Goal: Register for event/course

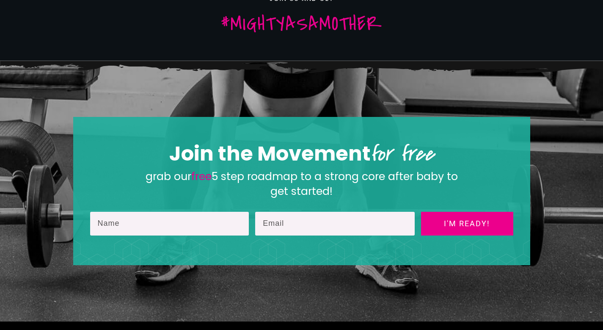
scroll to position [1529, 0]
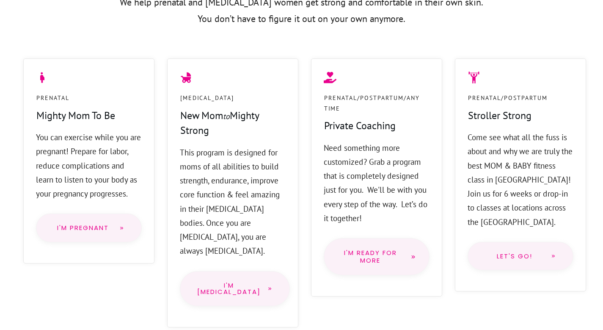
click at [161, 137] on div "[MEDICAL_DATA] New Mom to Mighty Strong This program is designed for moms of al…" at bounding box center [226, 192] width 144 height 269
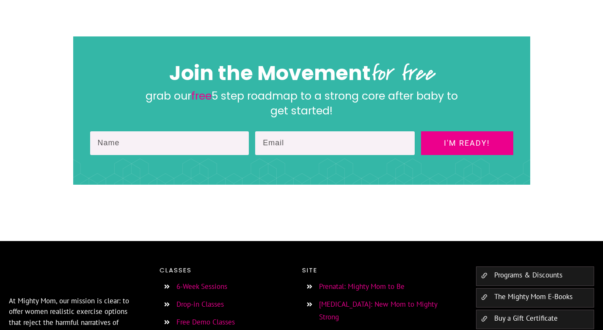
scroll to position [1529, 0]
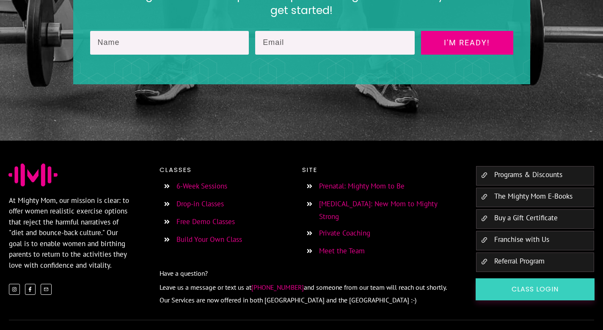
click at [214, 181] on link "6-Week Sessions" at bounding box center [201, 185] width 51 height 9
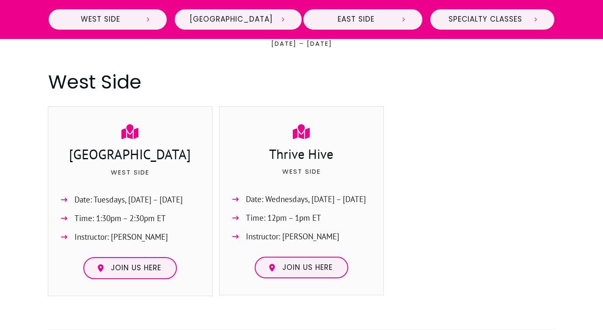
scroll to position [385, 0]
